Goal: Task Accomplishment & Management: Use online tool/utility

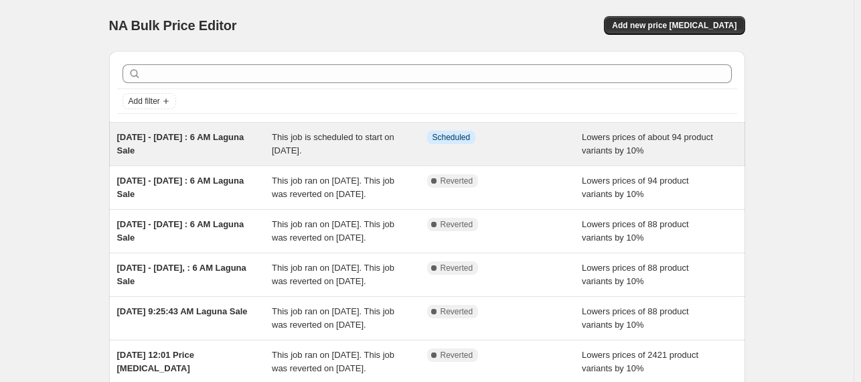
click at [216, 135] on span "[DATE] - [DATE] : 6 AM Laguna Sale" at bounding box center [180, 143] width 127 height 23
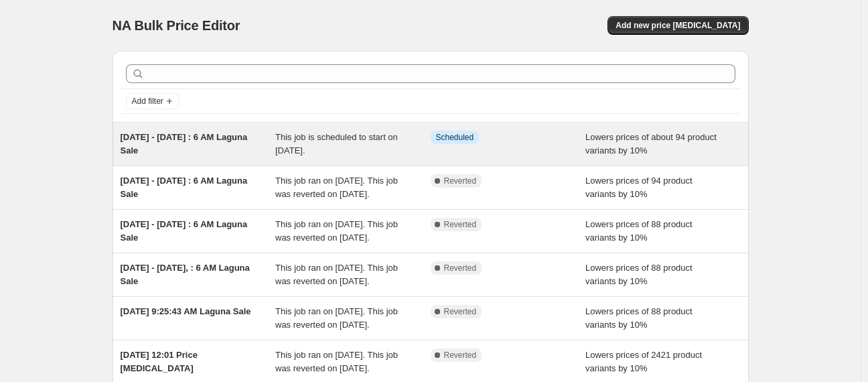
select select "percentage"
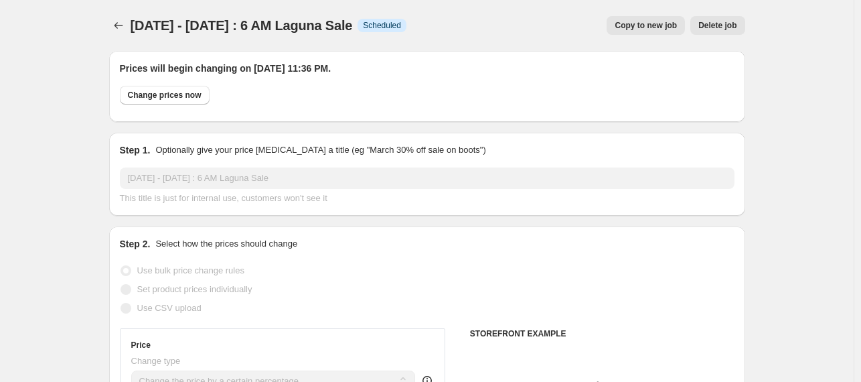
select select "collection"
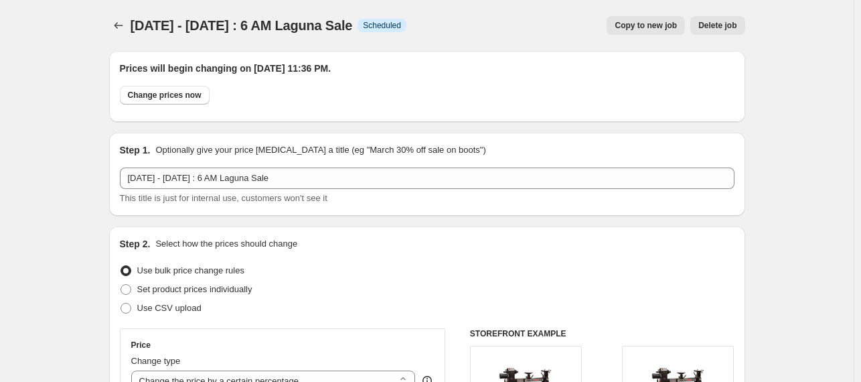
click at [121, 20] on icon "Price change jobs" at bounding box center [118, 25] width 13 height 13
